Goal: Find contact information: Find contact information

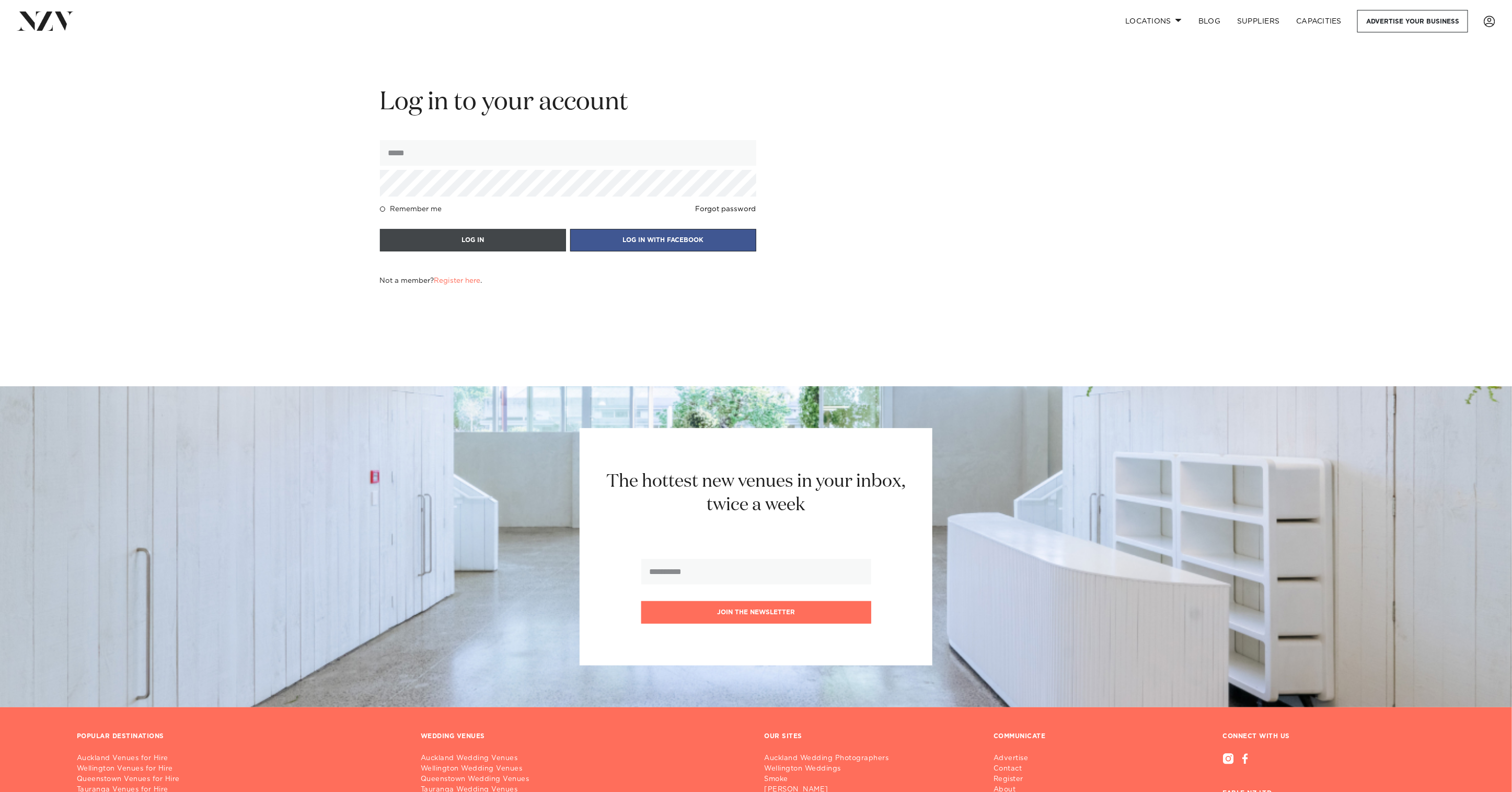
type input "**********"
click at [487, 237] on button "LOG IN" at bounding box center [473, 240] width 186 height 22
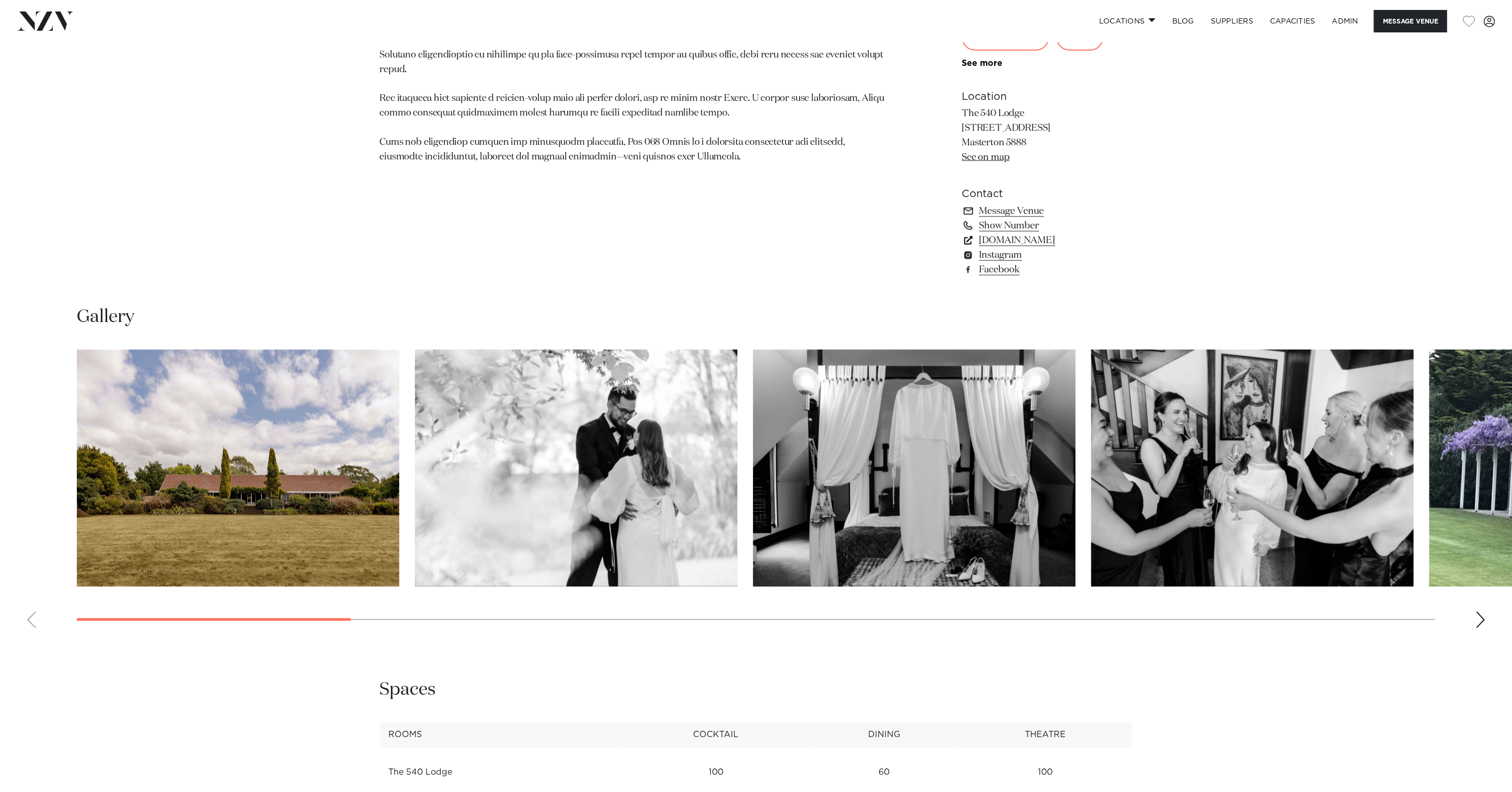
click at [1031, 245] on link "[DOMAIN_NAME]" at bounding box center [1047, 240] width 170 height 15
